Goal: Navigation & Orientation: Find specific page/section

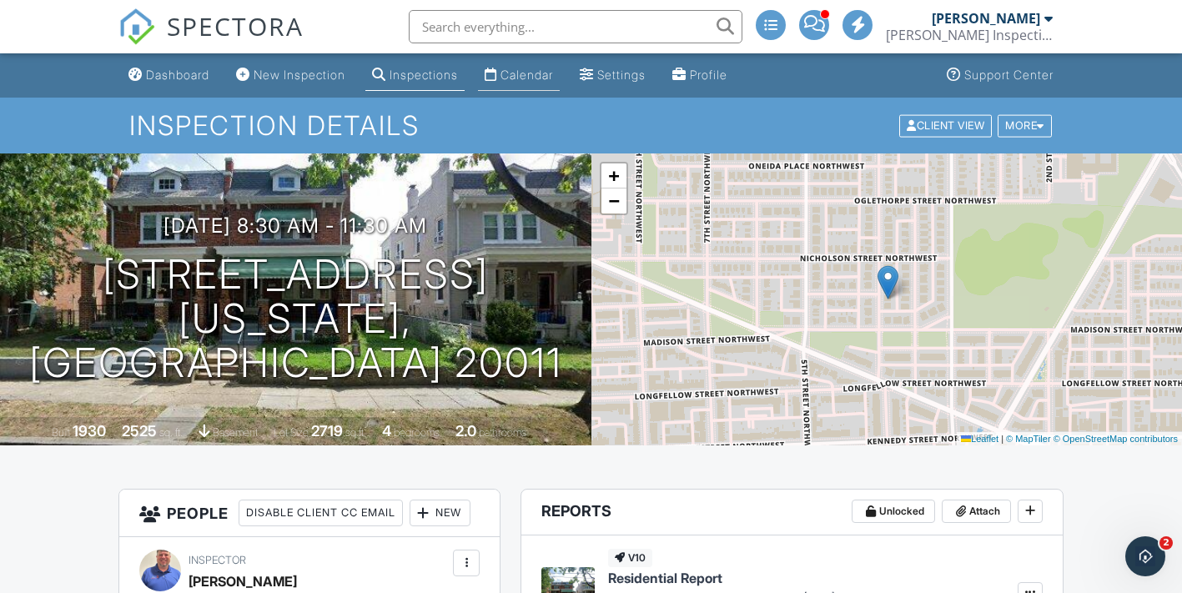
click at [540, 69] on div "Calendar" at bounding box center [526, 75] width 53 height 14
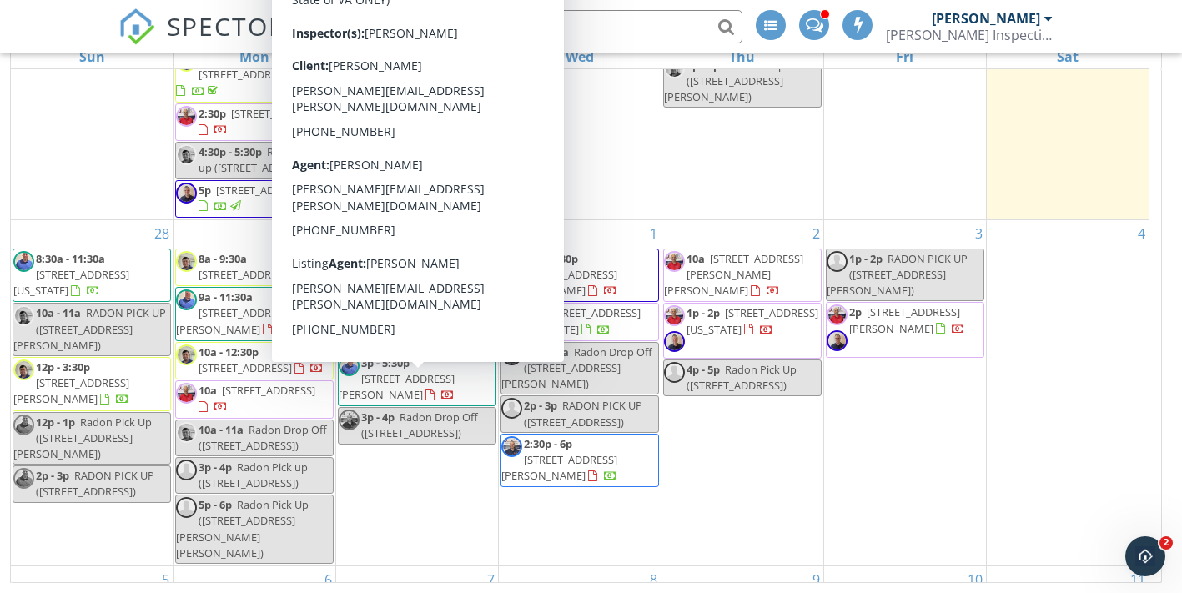
scroll to position [439, 0]
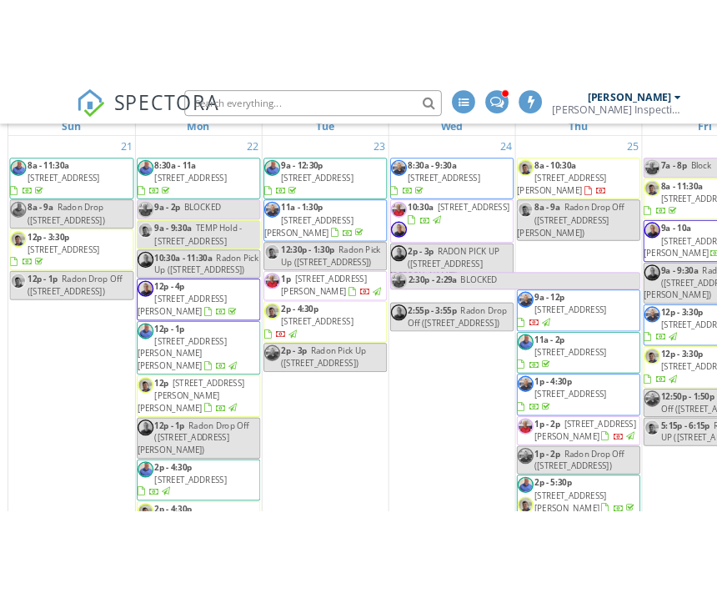
scroll to position [239, 0]
